Goal: Transaction & Acquisition: Download file/media

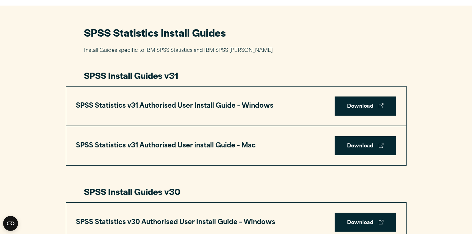
scroll to position [482, 0]
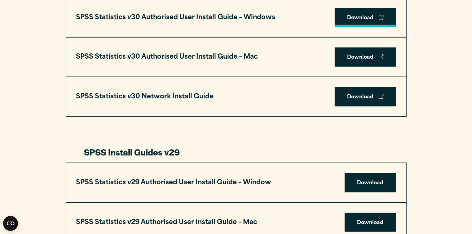
click at [379, 16] on icon at bounding box center [381, 17] width 5 height 5
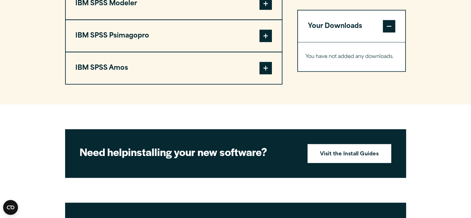
scroll to position [421, 0]
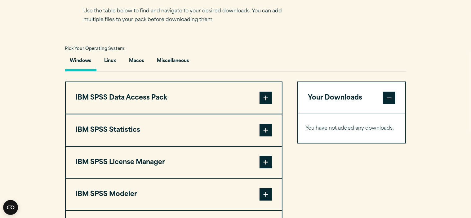
click at [268, 96] on span at bounding box center [266, 98] width 12 height 12
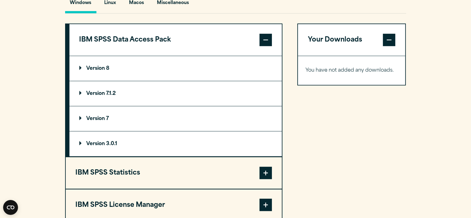
scroll to position [483, 0]
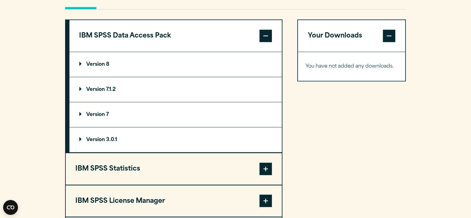
click at [267, 38] on span at bounding box center [266, 36] width 12 height 12
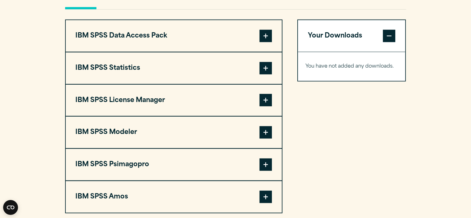
click at [265, 69] on span at bounding box center [266, 68] width 12 height 12
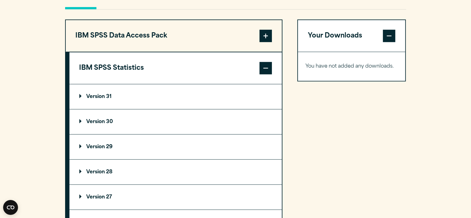
click at [106, 117] on summary "Version 30" at bounding box center [175, 122] width 212 height 25
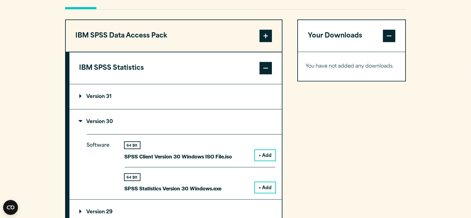
click at [271, 155] on button "+ Add" at bounding box center [265, 155] width 20 height 11
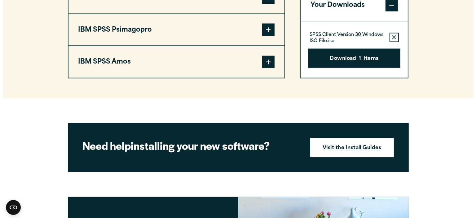
scroll to position [839, 0]
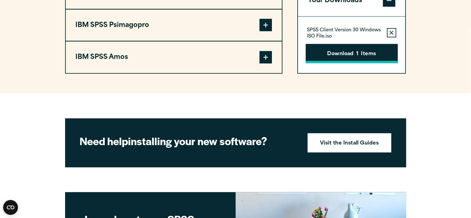
click at [369, 57] on button "Download 1 Items" at bounding box center [352, 53] width 92 height 19
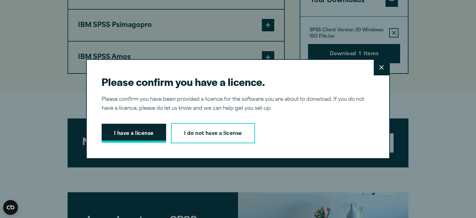
click at [150, 130] on button "I have a license" at bounding box center [134, 133] width 65 height 19
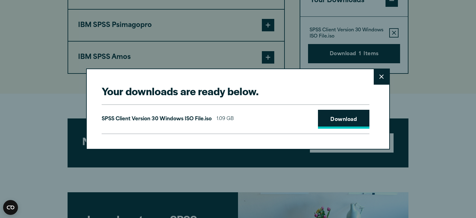
click at [331, 124] on link "Download" at bounding box center [343, 119] width 51 height 19
click at [332, 120] on link "Download" at bounding box center [343, 119] width 51 height 19
